Goal: Task Accomplishment & Management: Manage account settings

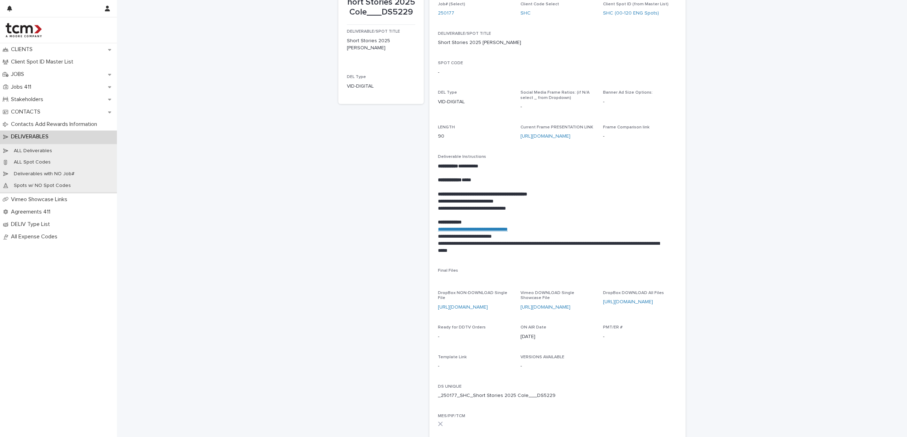
scroll to position [57, 0]
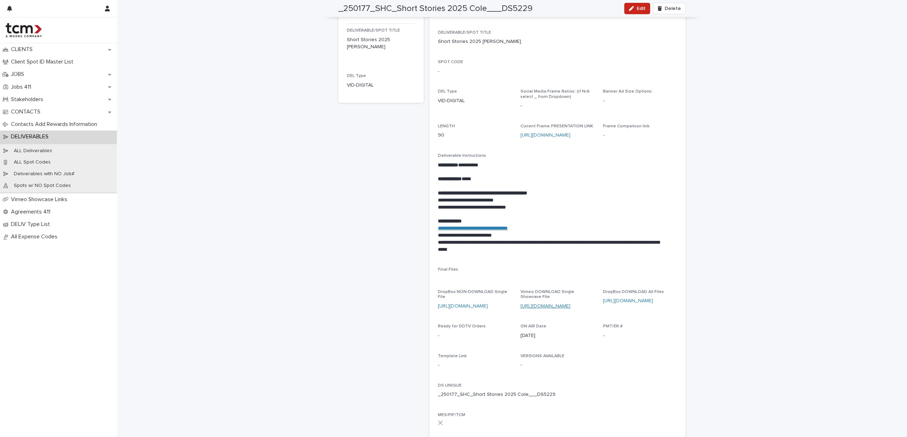
click at [558, 305] on link "https://vimeo.com/1127629519?share=copy" at bounding box center [546, 305] width 50 height 5
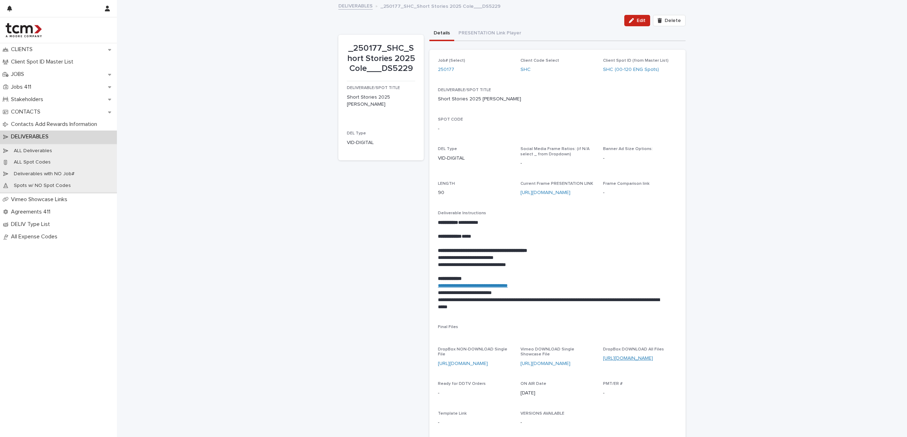
click at [639, 358] on link "https://www.dropbox.com/scl/fo/w2231ic5qhdlej81nmfsa/AJXBpGME0AEyl8q8hyW2y5E?rl…" at bounding box center [628, 357] width 50 height 5
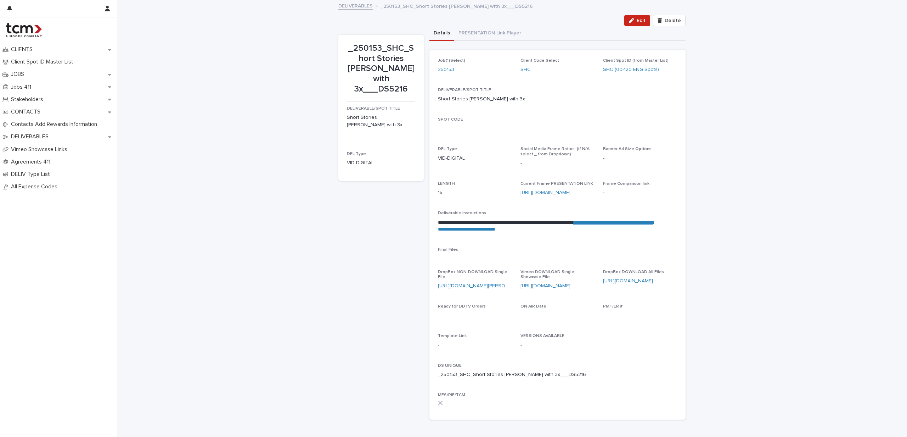
click at [494, 283] on link "https://www.dropbox.com/scl/fi/4wq9c63ol5f1dfmcwfczm/250153_SHC_Short-Stories-M…" at bounding box center [482, 285] width 89 height 5
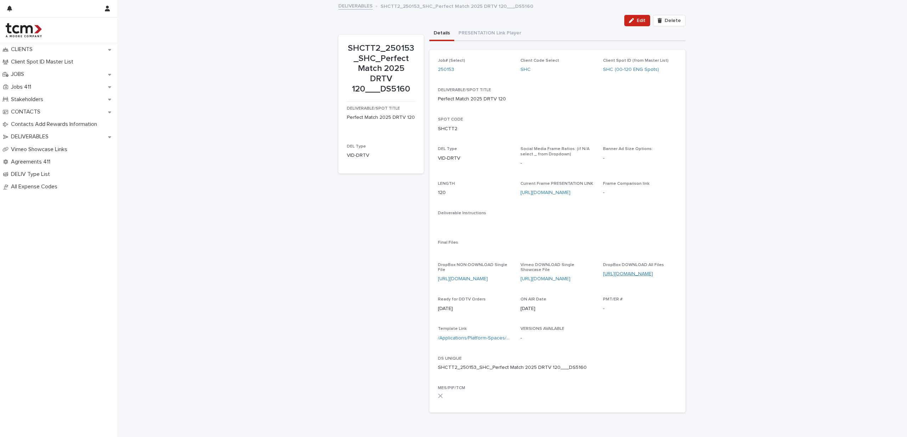
click at [638, 275] on link "https://www.dropbox.com/scl/fo/q3ge1qezps49xtu44w0r4/AIeiHFoPNpx-KdhS7kTbtGo?rl…" at bounding box center [628, 273] width 50 height 5
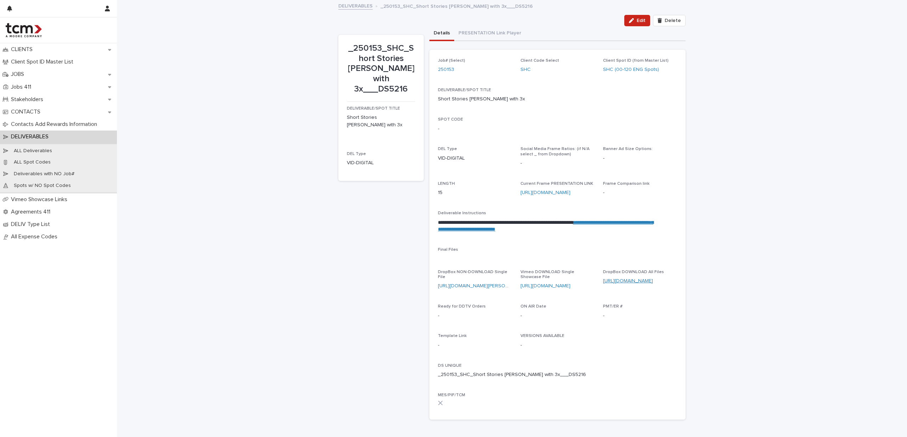
click at [630, 281] on link "https://www.dropbox.com/scl/fo/akatv3jj9eq361jdyk899/AGFUM1g2BL6Nexfhqlq__ig?rl…" at bounding box center [628, 280] width 50 height 5
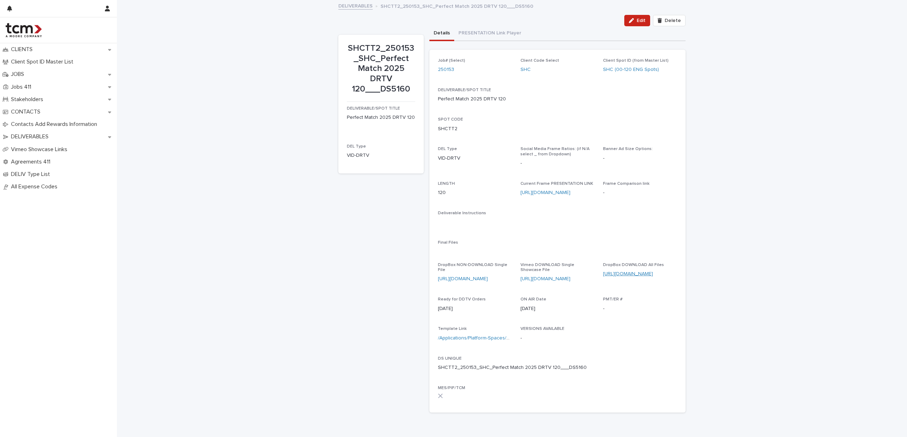
click at [634, 273] on link "[URL][DOMAIN_NAME]" at bounding box center [628, 273] width 50 height 5
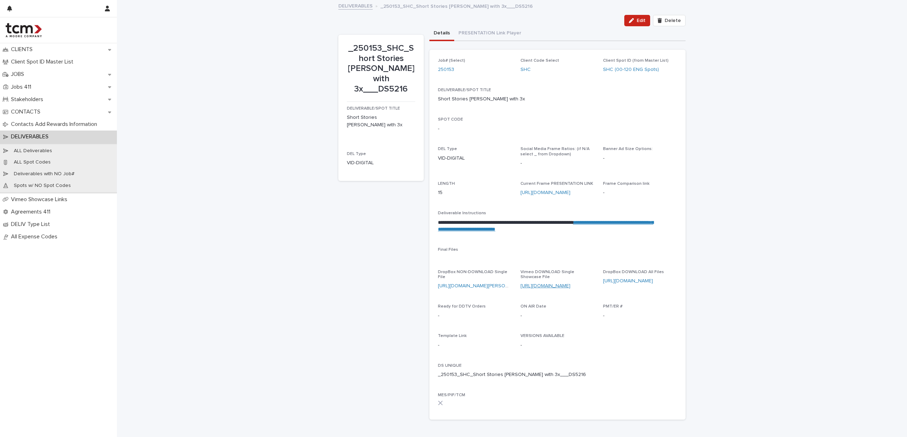
click at [548, 287] on link "https://vimeo.com/1127627392/9e258a30db?share=copy" at bounding box center [546, 285] width 50 height 5
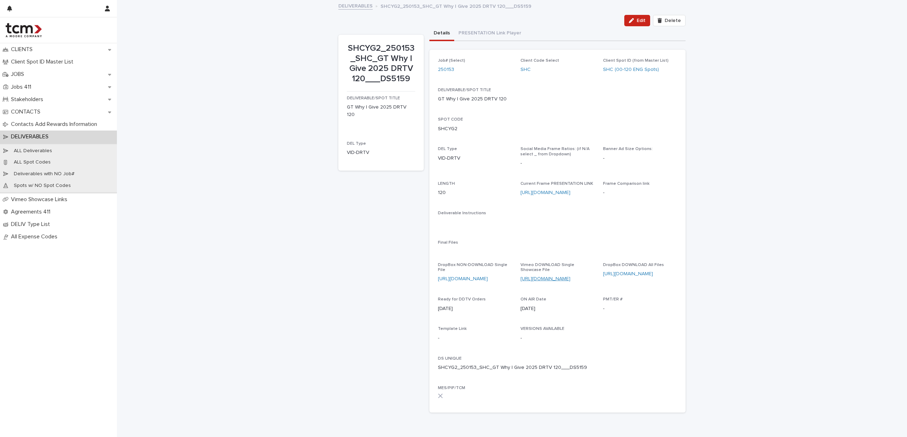
click at [568, 278] on link "https://vimeo.com/showcase/11512925?video=1127651288" at bounding box center [546, 278] width 50 height 5
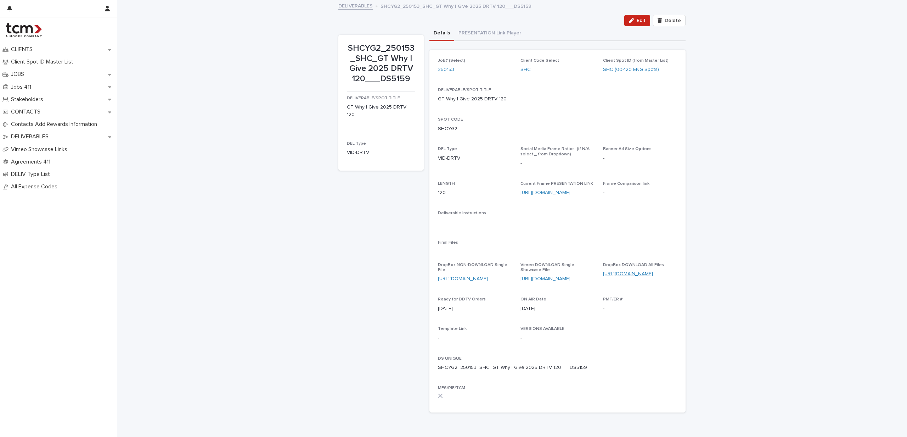
click at [620, 273] on link "https://www.dropbox.com/scl/fo/jeakp8ra4och2ltw4iuun/AJOFQv1QFXLdAtmLXgvAcPk?rl…" at bounding box center [628, 273] width 50 height 5
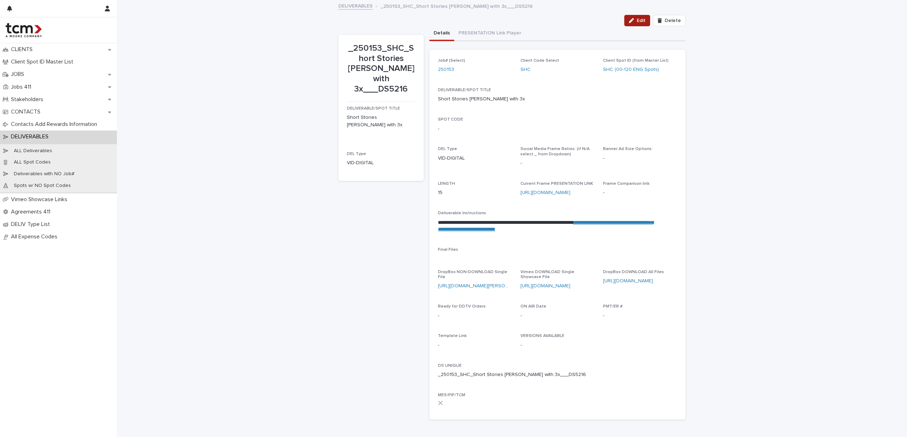
click at [637, 23] on span "Edit" at bounding box center [641, 20] width 9 height 5
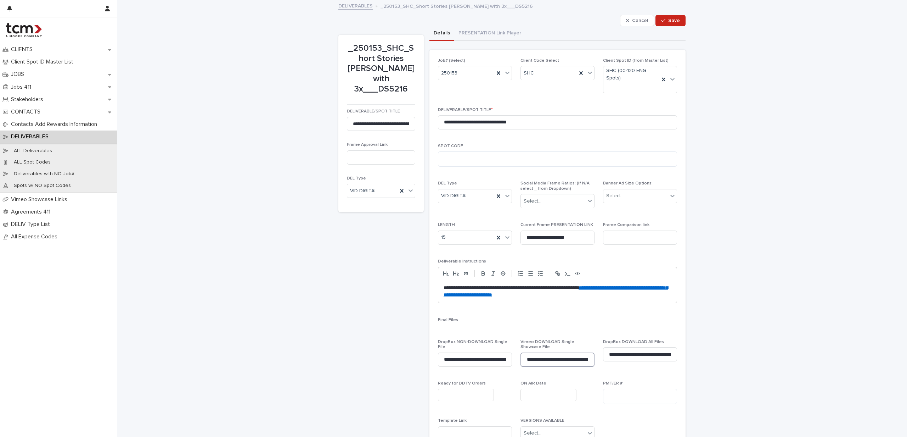
scroll to position [0, 62]
drag, startPoint x: 523, startPoint y: 358, endPoint x: 675, endPoint y: 368, distance: 152.8
click at [675, 368] on div "**********" at bounding box center [558, 281] width 256 height 462
paste input "**********"
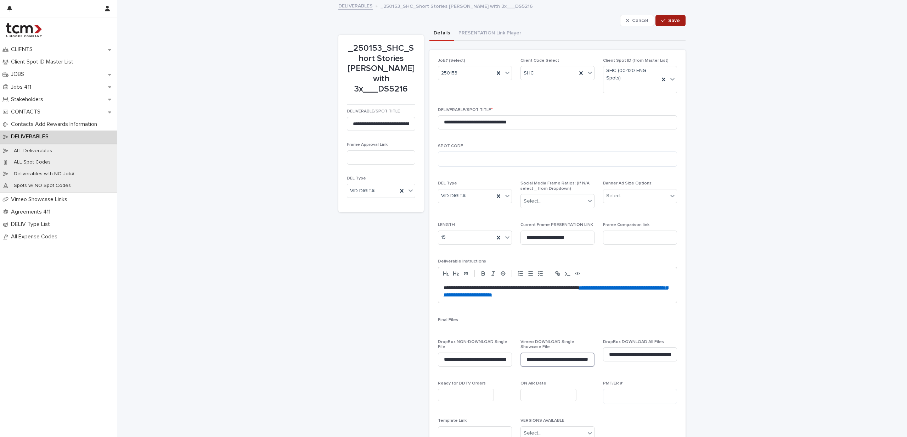
type input "**********"
click at [673, 22] on span "Save" at bounding box center [674, 20] width 12 height 5
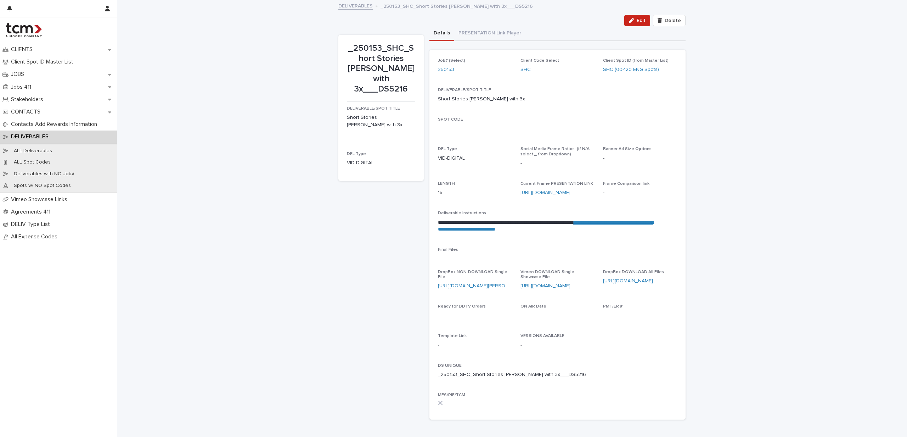
click at [571, 284] on link "https://vimeo.com/showcase/sc-final-spots-2025?video=1127627392" at bounding box center [546, 285] width 50 height 5
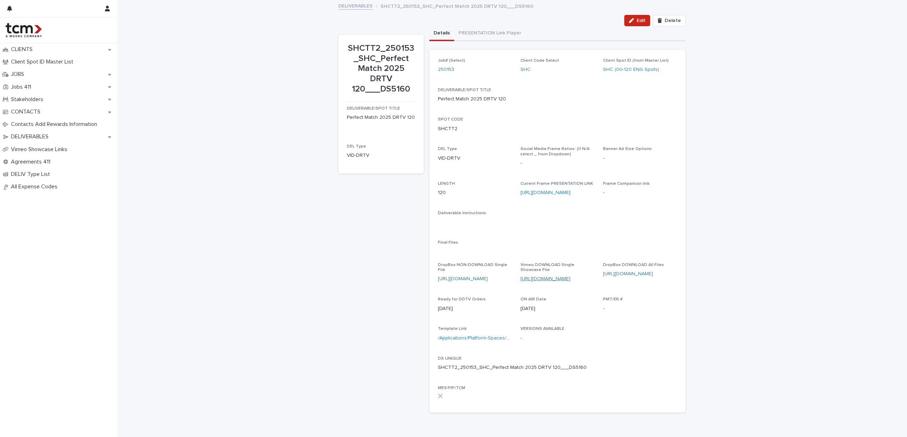
click at [570, 278] on link "https://vimeo.com/showcase/sc-final-spots-2025?share=copy&fl=sc&fe=fs8?share=co…" at bounding box center [546, 278] width 50 height 5
click at [634, 22] on div "button" at bounding box center [633, 20] width 8 height 5
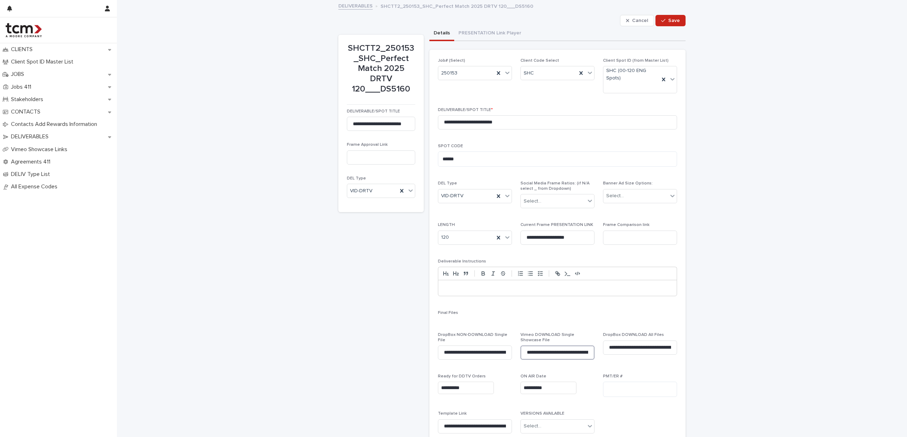
scroll to position [0, 128]
drag, startPoint x: 523, startPoint y: 349, endPoint x: 654, endPoint y: 362, distance: 131.8
click at [654, 362] on div "**********" at bounding box center [557, 277] width 239 height 438
paste input
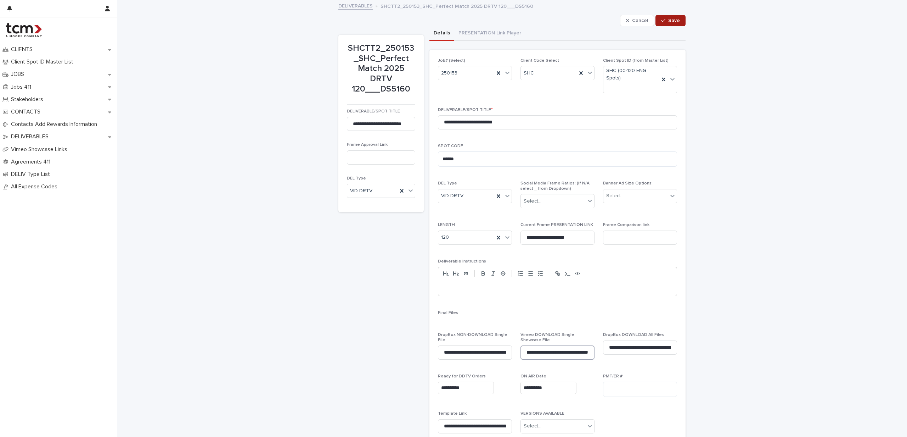
type input "**********"
click at [670, 22] on span "Save" at bounding box center [674, 20] width 12 height 5
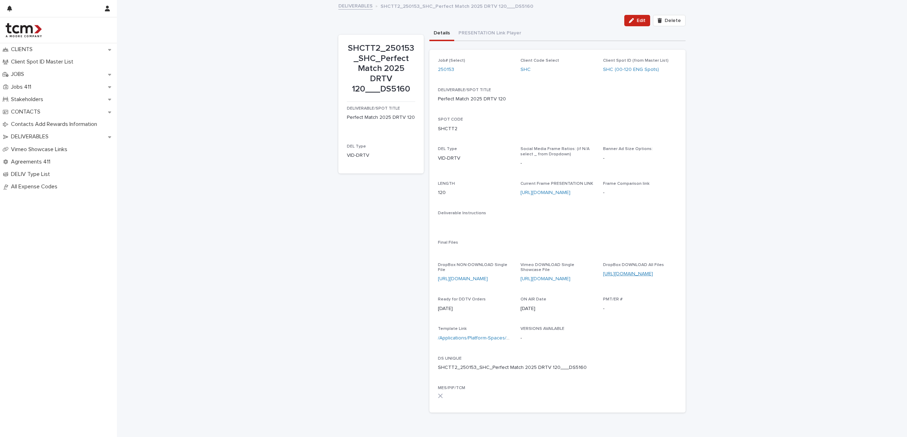
click at [638, 274] on link "https://www.dropbox.com/scl/fo/q3ge1qezps49xtu44w0r4/AIeiHFoPNpx-KdhS7kTbtGo?rl…" at bounding box center [628, 273] width 50 height 5
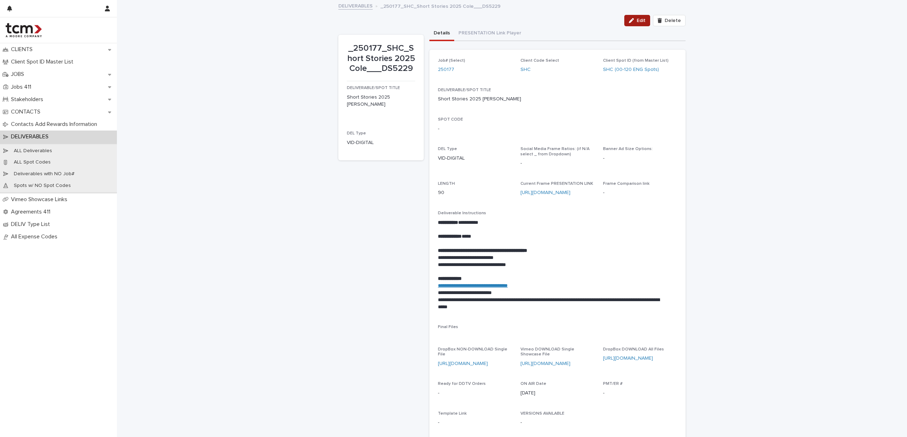
click at [628, 25] on button "Edit" at bounding box center [637, 20] width 26 height 11
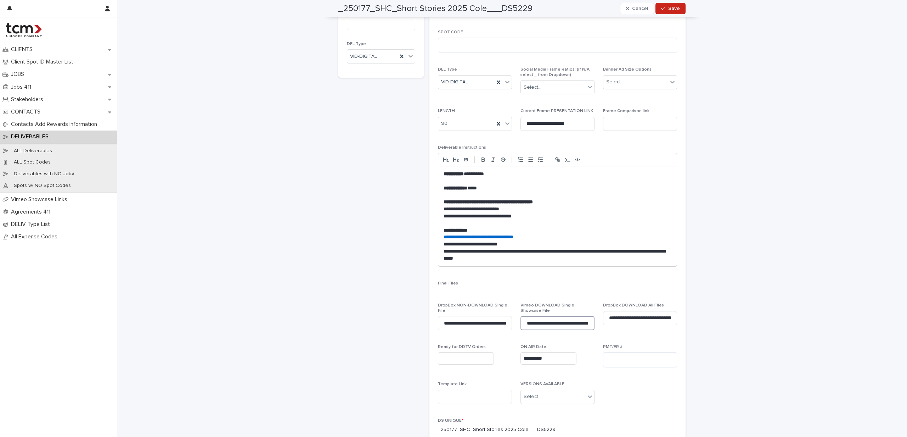
scroll to position [0, 31]
drag, startPoint x: 522, startPoint y: 319, endPoint x: 648, endPoint y: 330, distance: 126.6
click at [648, 330] on div "**********" at bounding box center [557, 205] width 239 height 522
paste input "**********"
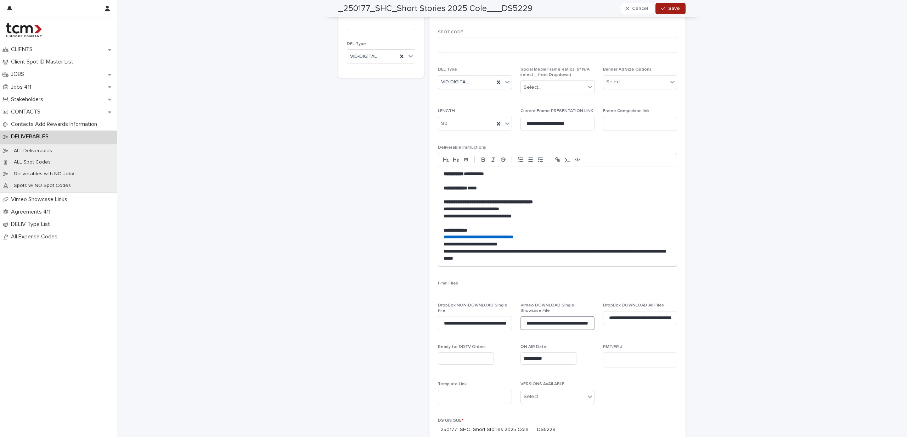
type input "**********"
click at [669, 13] on button "Save" at bounding box center [671, 8] width 30 height 11
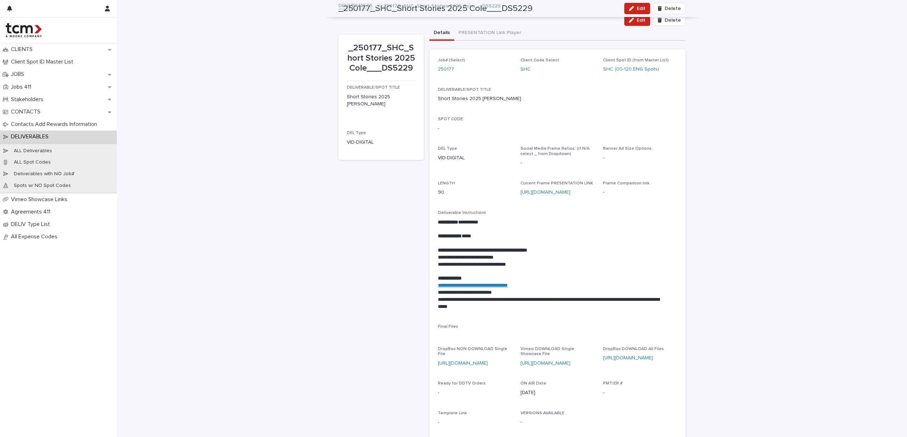
scroll to position [0, 0]
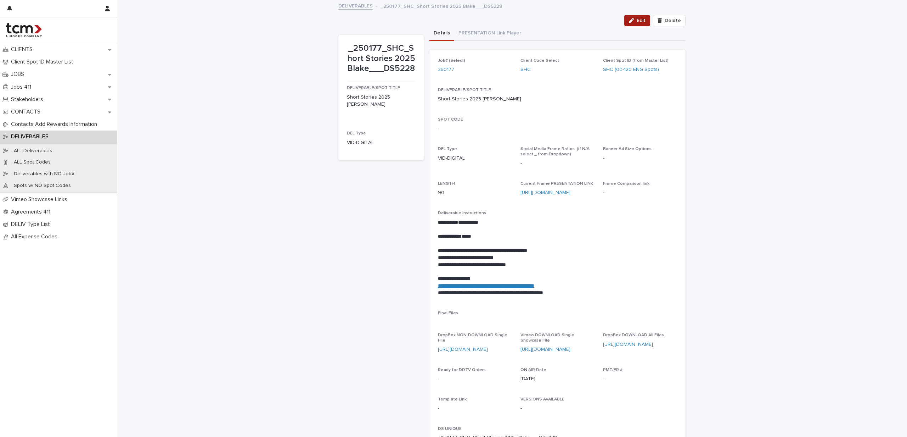
click at [630, 23] on button "Edit" at bounding box center [637, 20] width 26 height 11
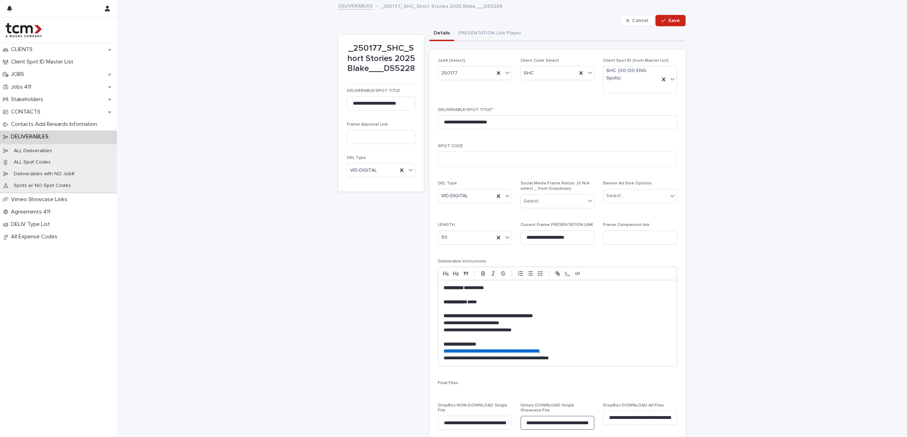
scroll to position [0, 347]
drag, startPoint x: 523, startPoint y: 423, endPoint x: 670, endPoint y: 428, distance: 146.8
click at [670, 428] on div "**********" at bounding box center [557, 312] width 239 height 508
paste input
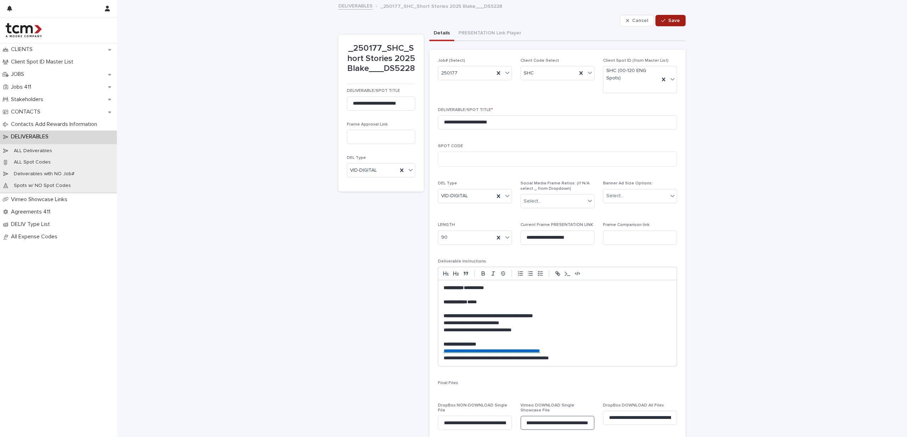
type input "**********"
click at [673, 23] on button "Save" at bounding box center [671, 20] width 30 height 11
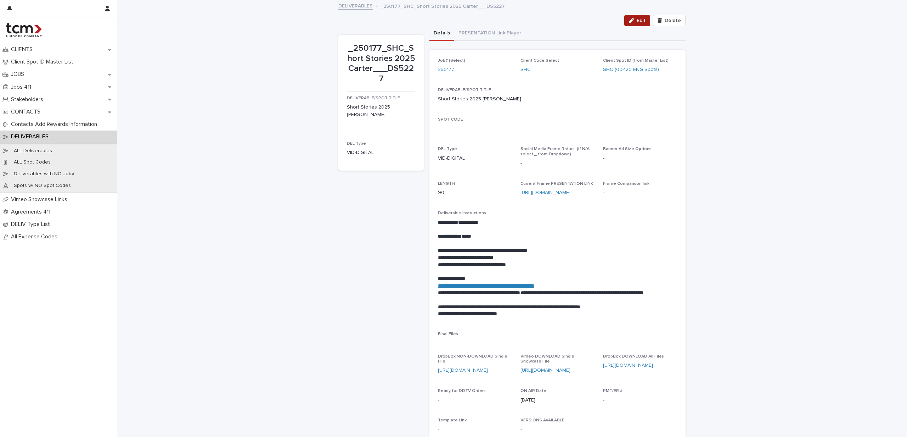
click at [632, 21] on icon "button" at bounding box center [631, 20] width 5 height 5
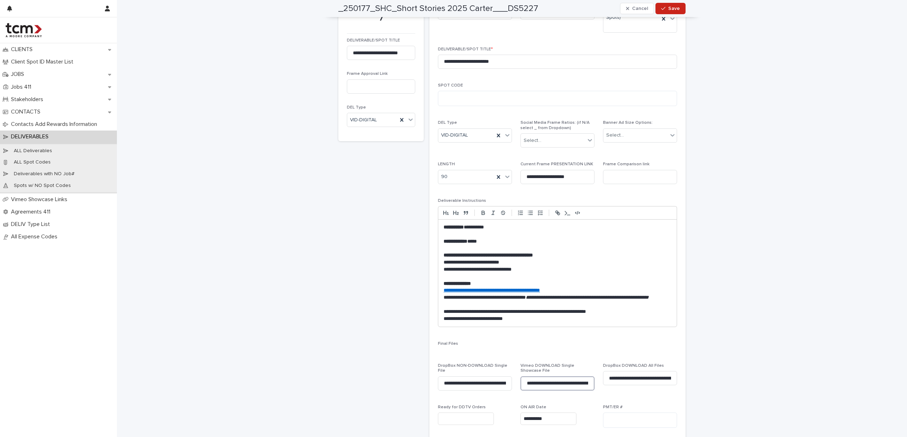
scroll to position [0, 30]
drag, startPoint x: 523, startPoint y: 383, endPoint x: 705, endPoint y: 401, distance: 182.6
click at [705, 401] on div "**********" at bounding box center [512, 258] width 790 height 636
paste input "**********"
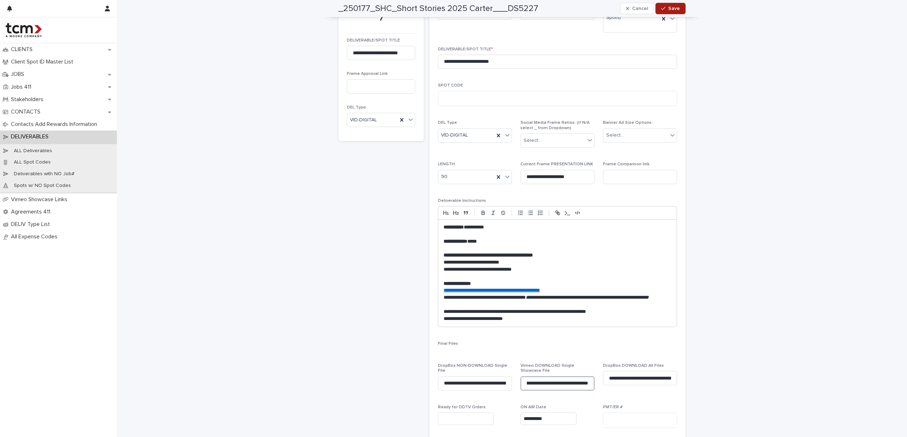
type input "**********"
click at [672, 10] on span "Save" at bounding box center [674, 8] width 12 height 5
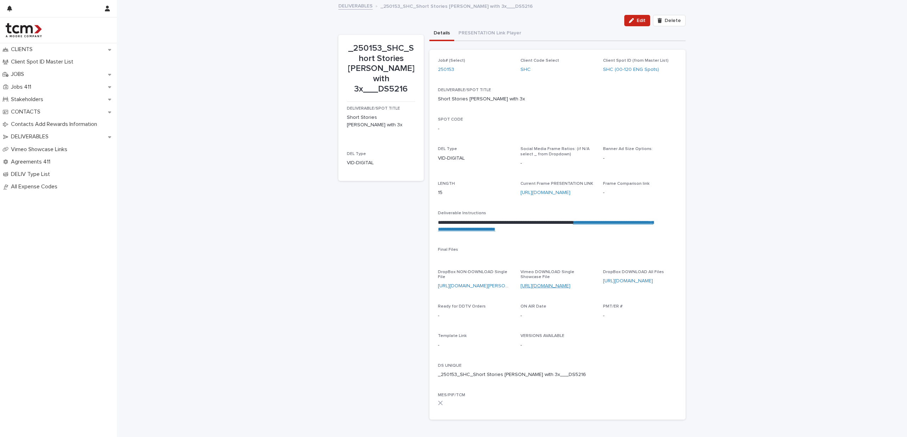
click at [544, 280] on div "Vimeo DOWNLOAD Single Showcase File https://vimeo.com/showcase/11512925?video=1…" at bounding box center [558, 282] width 74 height 26
click at [544, 284] on link "[URL][DOMAIN_NAME]" at bounding box center [546, 285] width 50 height 5
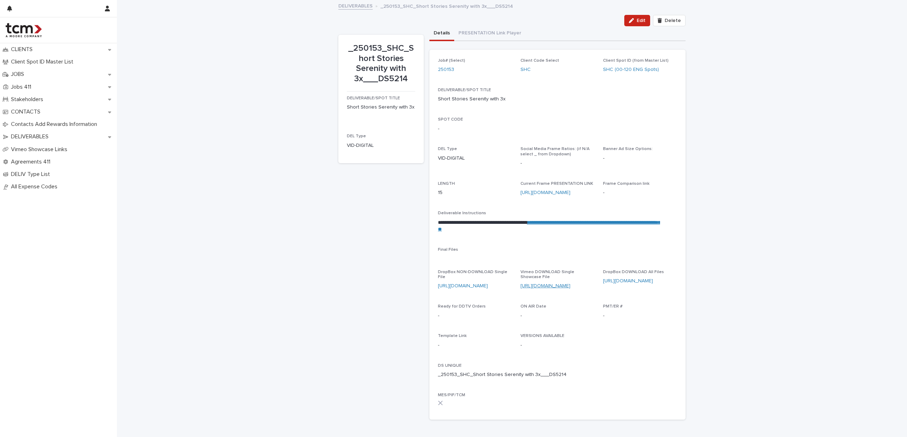
click at [549, 287] on link "https://vimeo.com/showcase/11512925?video=1127627336" at bounding box center [546, 285] width 50 height 5
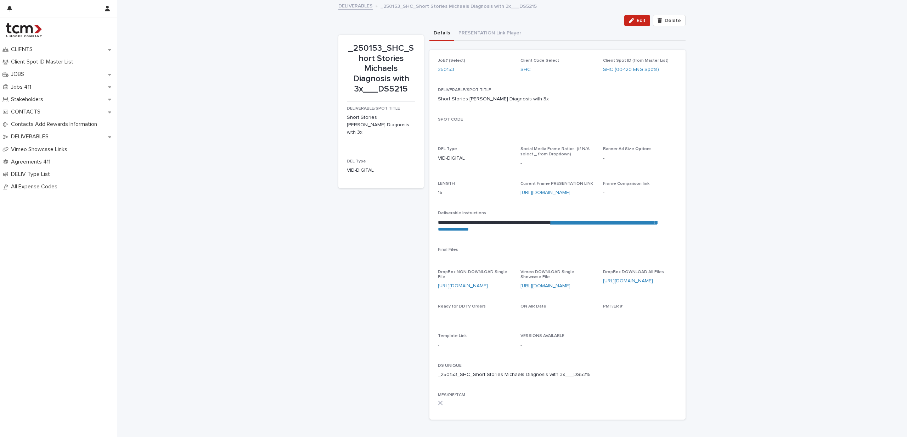
click at [554, 286] on link "https://vimeo.com/showcase/11512925?video=1127627374" at bounding box center [546, 285] width 50 height 5
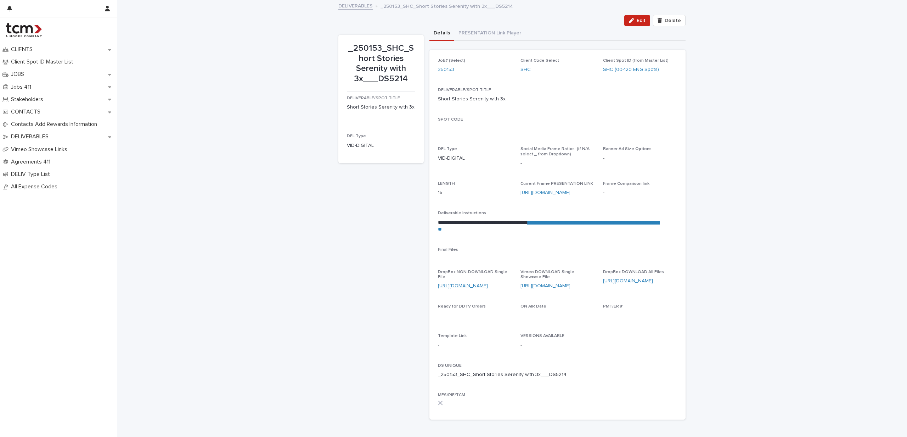
click at [459, 283] on link "https://www.dropbox.com/scl/fi/deizq508yz7w9f4ox9f1q/250153_SHC_Short-Stories-S…" at bounding box center [463, 285] width 50 height 5
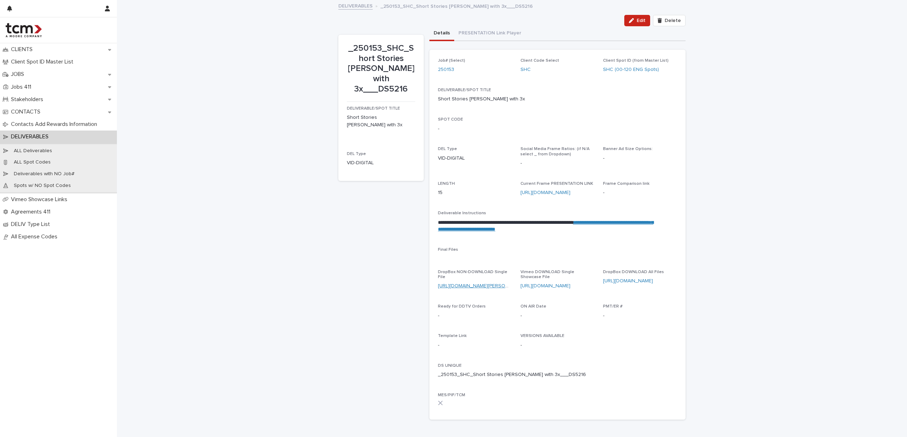
click at [461, 283] on link "https://www.dropbox.com/scl/fi/4wq9c63ol5f1dfmcwfczm/250153_SHC_Short-Stories-M…" at bounding box center [482, 285] width 89 height 5
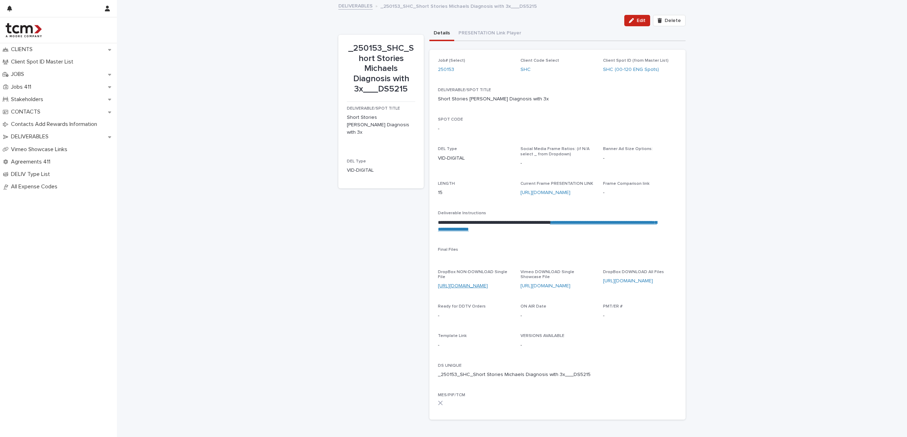
click at [468, 283] on link "https://www.dropbox.com/scl/fi/vgk9yf9c25570jc56tdr4/250153_SHC_Short-Stories-M…" at bounding box center [463, 285] width 50 height 5
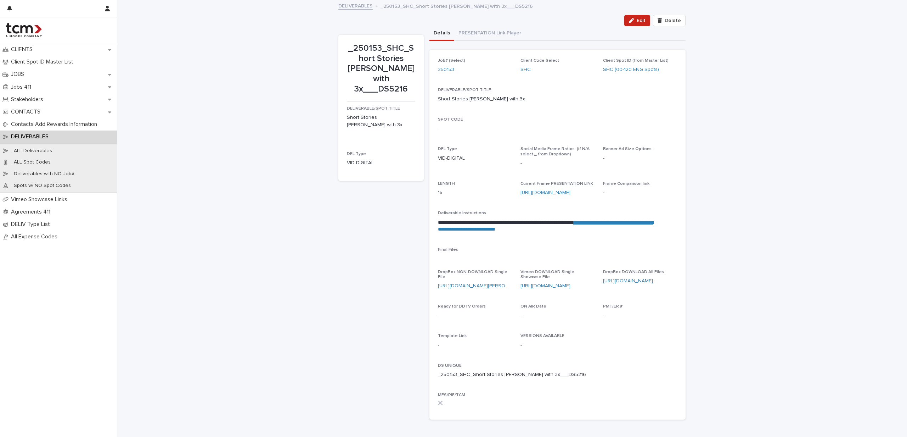
click at [617, 281] on link "https://www.dropbox.com/scl/fo/akatv3jj9eq361jdyk899/AGFUM1g2BL6Nexfhqlq__ig?rl…" at bounding box center [628, 280] width 50 height 5
click at [630, 281] on link "https://www.dropbox.com/scl/fo/81i4i12sapcwfog38nl2t/ALCrsMpexq-_tHVGEyvZct4?rl…" at bounding box center [628, 280] width 50 height 5
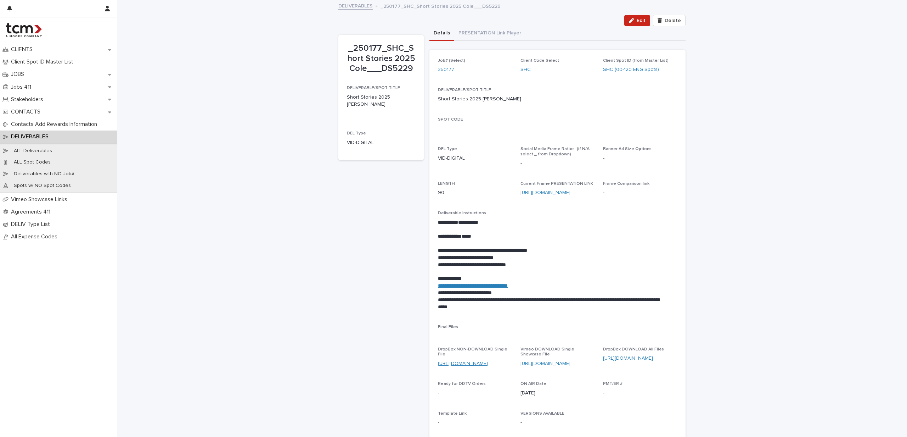
click at [462, 361] on link "https://www.dropbox.com/scl/fi/571vscp9kuqkgbpwvypqy/250177_SHC_Short-Stories-2…" at bounding box center [463, 363] width 50 height 5
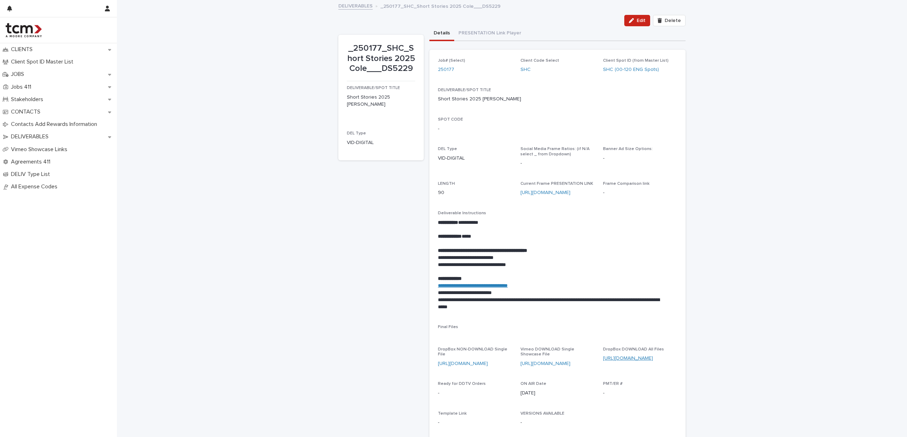
click at [629, 356] on link "[URL][DOMAIN_NAME]" at bounding box center [628, 357] width 50 height 5
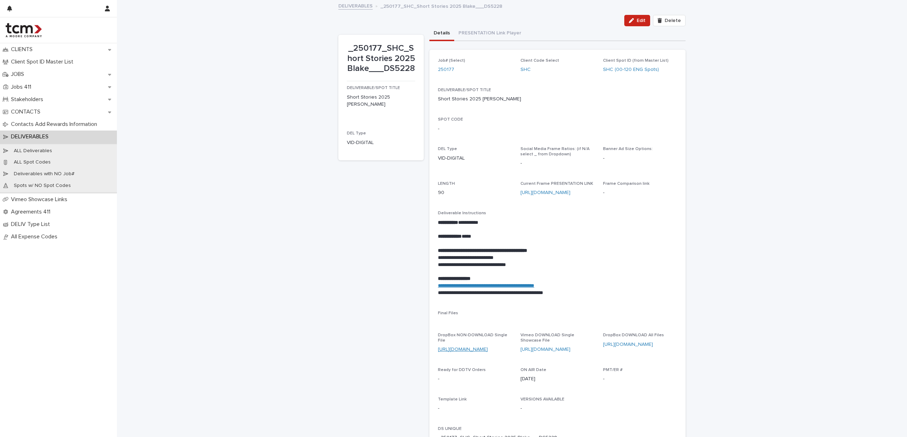
click at [488, 347] on link "https://www.dropbox.com/scl/fi/x74ql0wz87pg97ffft2ep/250177_SHC_Short-Stories-2…" at bounding box center [463, 349] width 50 height 5
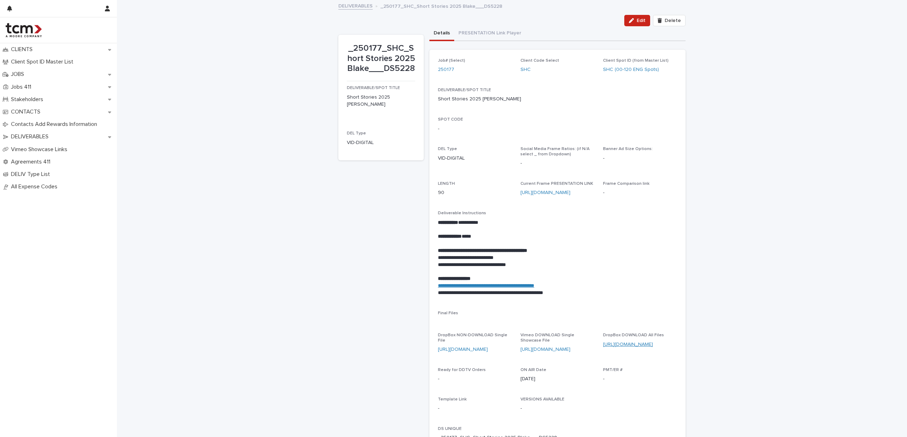
click at [626, 343] on link "[URL][DOMAIN_NAME]" at bounding box center [628, 344] width 50 height 5
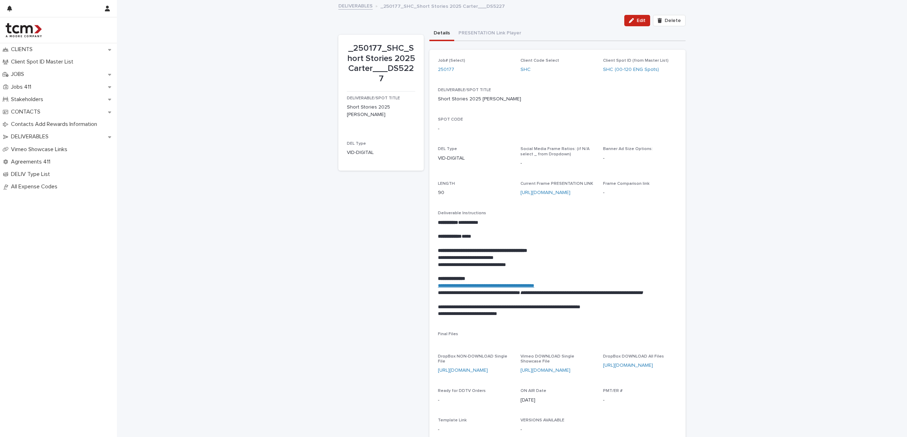
click at [469, 366] on div "https://www.dropbox.com/scl/fi/gjh5kvttvudu6tljddgxe/250177_SHC_Short-Stories-2…" at bounding box center [475, 369] width 74 height 7
click at [469, 368] on link "https://www.dropbox.com/scl/fi/gjh5kvttvudu6tljddgxe/250177_SHC_Short-Stories-2…" at bounding box center [463, 370] width 50 height 5
click at [627, 363] on link "https://www.dropbox.com/scl/fo/furr84zv3ml3rzi5x747k/AHzadKCKqyIAEUqBVHNMtJw?rl…" at bounding box center [628, 365] width 50 height 5
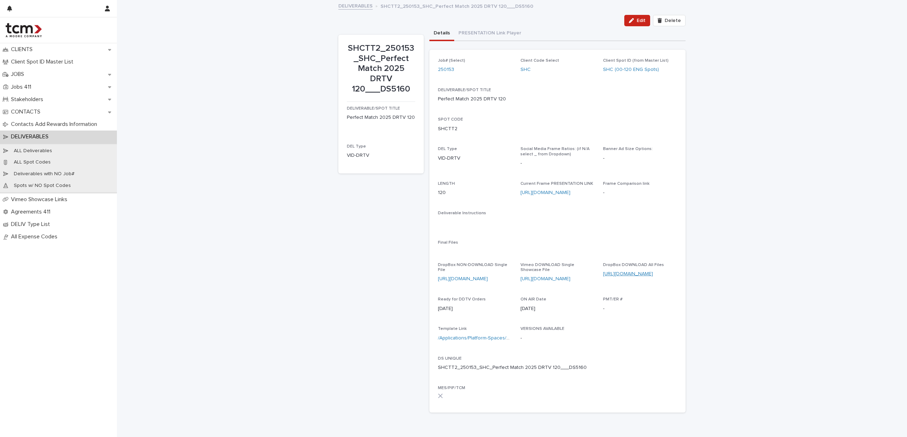
click at [625, 272] on link "[URL][DOMAIN_NAME]" at bounding box center [628, 273] width 50 height 5
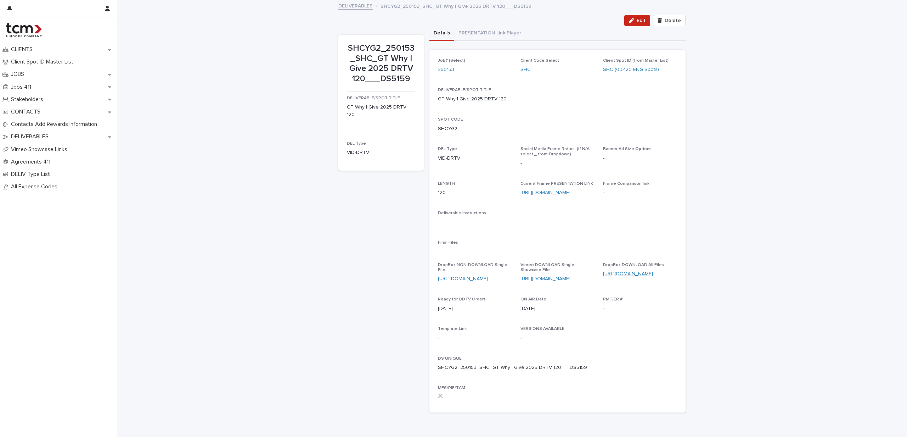
click at [611, 274] on link "[URL][DOMAIN_NAME]" at bounding box center [628, 273] width 50 height 5
